Goal: Navigation & Orientation: Find specific page/section

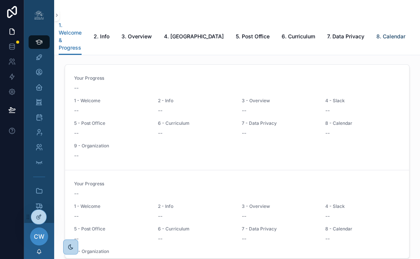
scroll to position [0, 0]
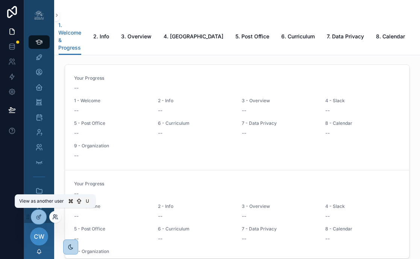
click at [53, 216] on icon at bounding box center [54, 216] width 2 height 2
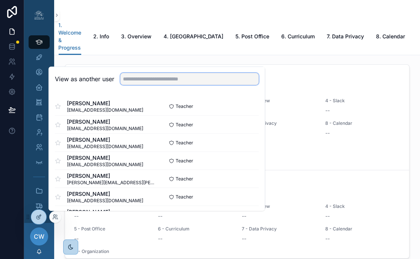
click at [134, 83] on input "text" at bounding box center [189, 79] width 138 height 12
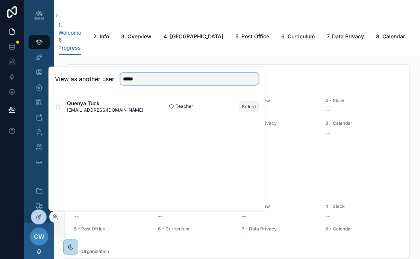
type input "*****"
click at [244, 107] on button "Select" at bounding box center [249, 106] width 20 height 11
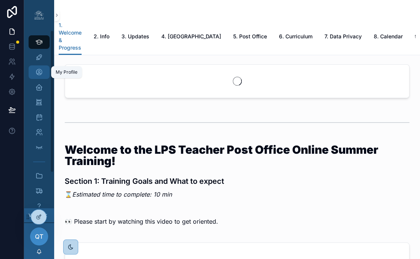
click at [41, 68] on icon "scrollable content" at bounding box center [39, 72] width 8 height 8
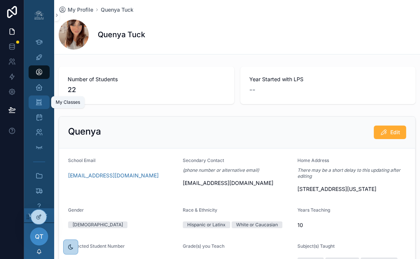
click at [40, 104] on icon "scrollable content" at bounding box center [38, 103] width 7 height 8
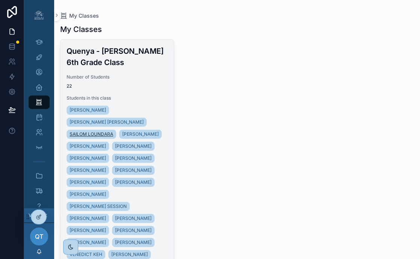
scroll to position [20, 0]
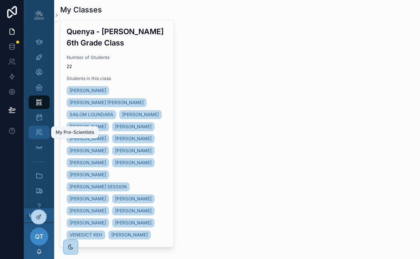
click at [40, 129] on icon "scrollable content" at bounding box center [39, 133] width 8 height 8
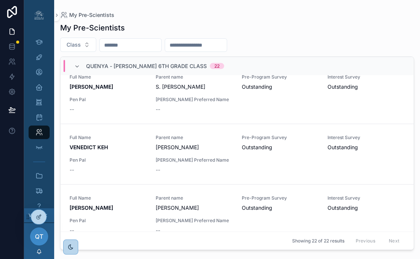
scroll to position [1200, 0]
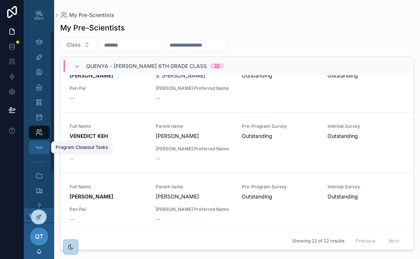
click at [43, 148] on div "Program Closeout Tasks" at bounding box center [39, 147] width 12 height 12
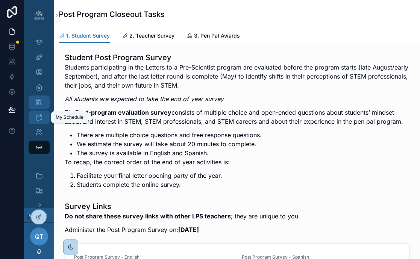
click at [40, 114] on icon "scrollable content" at bounding box center [39, 118] width 8 height 8
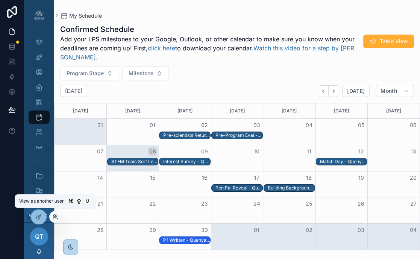
click at [55, 217] on icon at bounding box center [55, 217] width 6 height 6
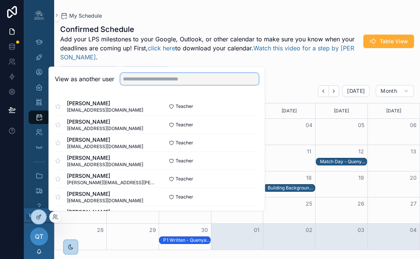
click at [166, 81] on input "text" at bounding box center [189, 79] width 138 height 12
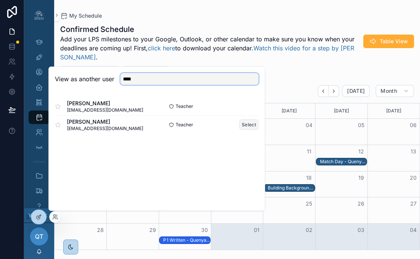
type input "****"
click at [251, 125] on button "Select" at bounding box center [249, 124] width 20 height 11
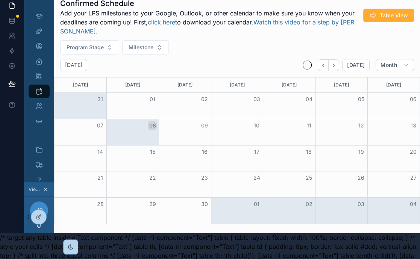
scroll to position [23, 0]
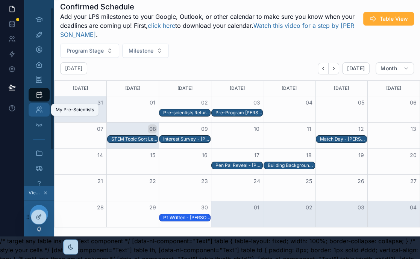
click at [40, 110] on icon "scrollable content" at bounding box center [39, 110] width 8 height 8
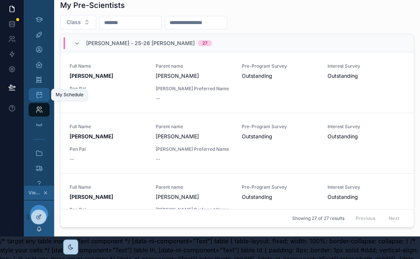
click at [38, 96] on icon "scrollable content" at bounding box center [39, 95] width 8 height 8
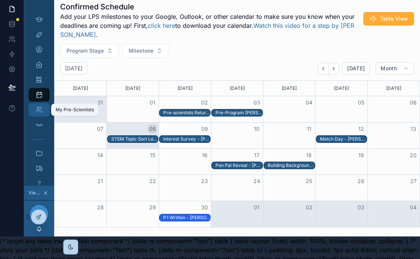
click at [38, 110] on icon "scrollable content" at bounding box center [39, 110] width 8 height 8
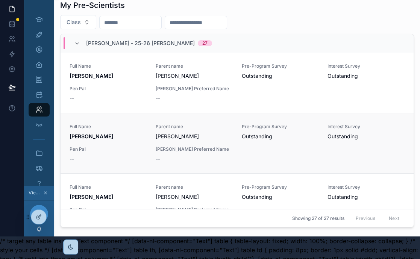
click at [125, 129] on span "Full Name" at bounding box center [108, 127] width 77 height 6
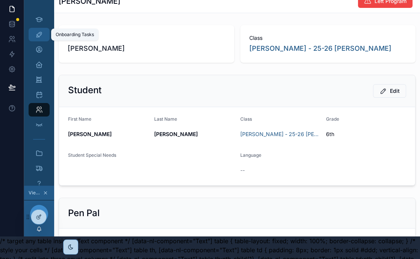
click at [38, 35] on icon "scrollable content" at bounding box center [39, 35] width 8 height 8
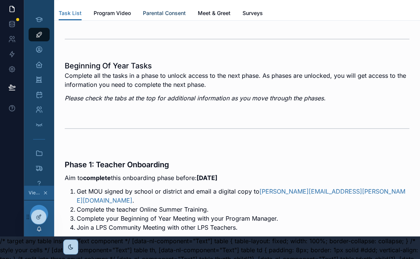
click at [177, 12] on span "Parental Consent" at bounding box center [164, 13] width 43 height 8
